Goal: Navigation & Orientation: Find specific page/section

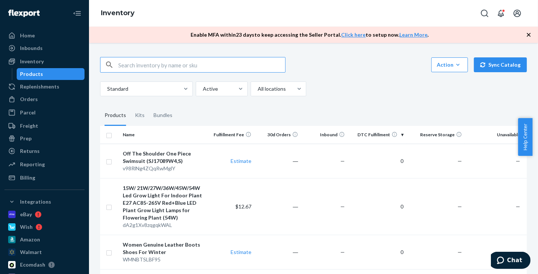
drag, startPoint x: 30, startPoint y: 96, endPoint x: 32, endPoint y: 93, distance: 4.0
click at [30, 96] on div "Orders" at bounding box center [29, 99] width 18 height 7
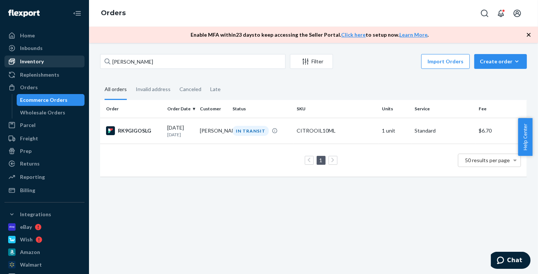
click at [38, 62] on div "Inventory" at bounding box center [32, 61] width 24 height 7
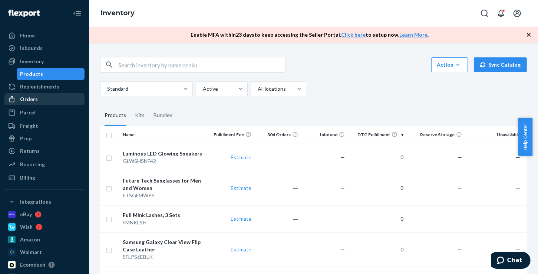
click at [31, 100] on div "Orders" at bounding box center [29, 99] width 18 height 7
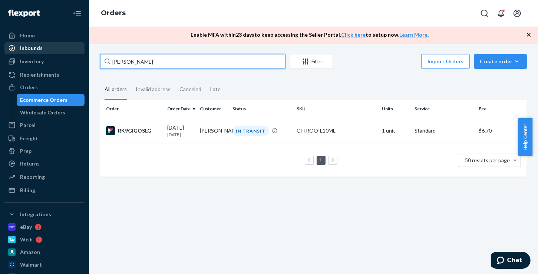
drag, startPoint x: 112, startPoint y: 53, endPoint x: 59, endPoint y: 12, distance: 67.4
click at [43, 41] on div "Home Inbounds Shipping Plans Problems Inventory Products Replenishments Orders …" at bounding box center [269, 137] width 538 height 274
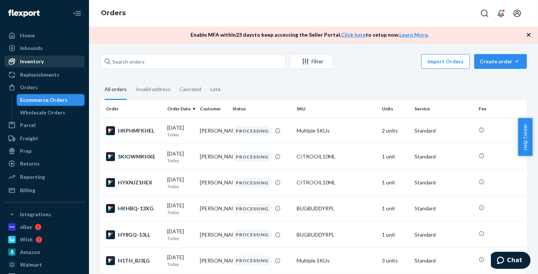
click at [38, 62] on div "Inventory" at bounding box center [32, 61] width 24 height 7
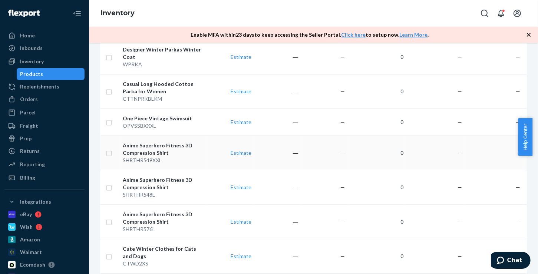
scroll to position [1112, 0]
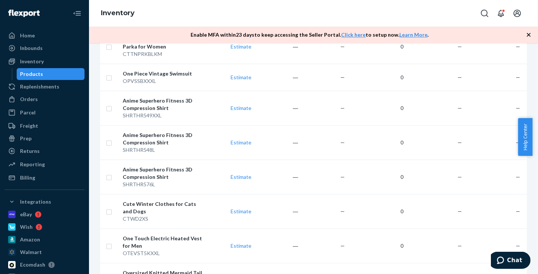
click at [531, 34] on icon "button" at bounding box center [528, 34] width 7 height 7
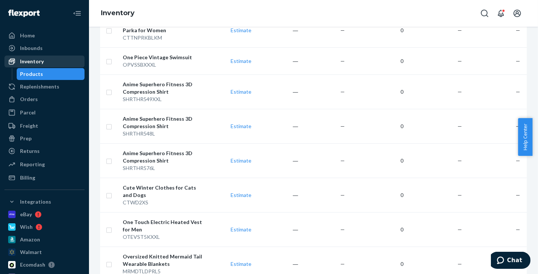
click at [24, 61] on div "Inventory" at bounding box center [32, 61] width 24 height 7
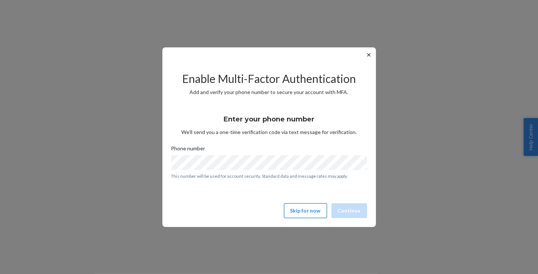
click at [309, 208] on button "Skip for now" at bounding box center [305, 211] width 43 height 15
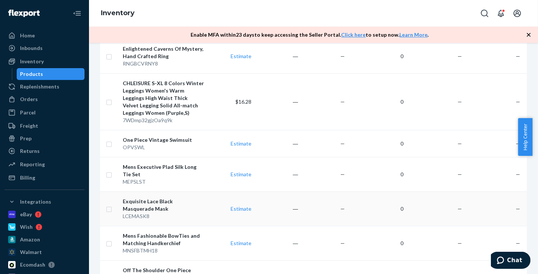
scroll to position [1150, 0]
